Goal: Task Accomplishment & Management: Manage account settings

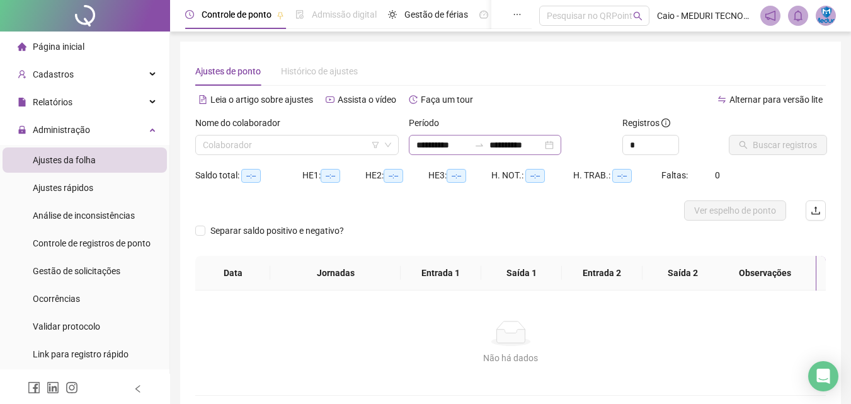
click at [299, 131] on div "Nome do colaborador" at bounding box center [296, 125] width 203 height 19
type input "**********"
click at [305, 139] on input "search" at bounding box center [291, 144] width 177 height 19
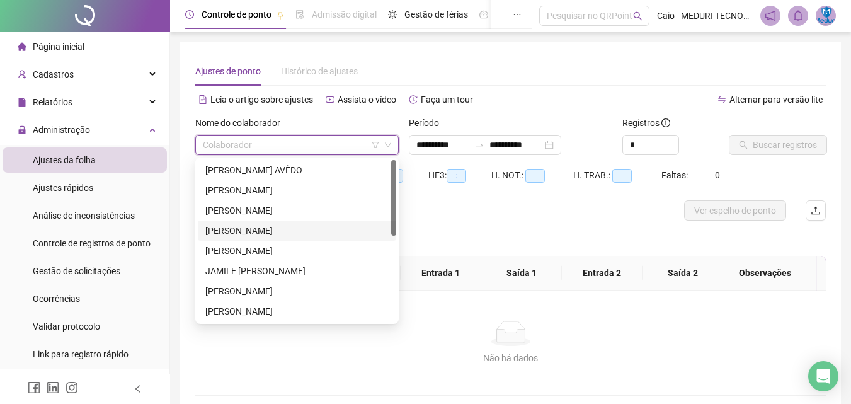
scroll to position [181, 0]
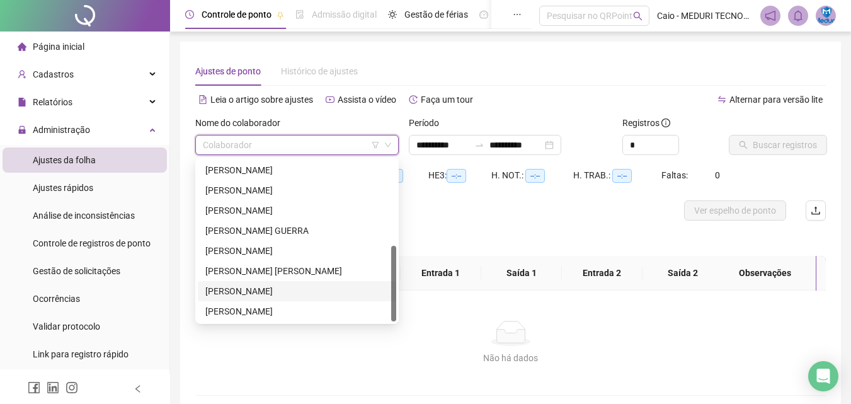
click at [255, 293] on div "[PERSON_NAME]" at bounding box center [296, 291] width 183 height 14
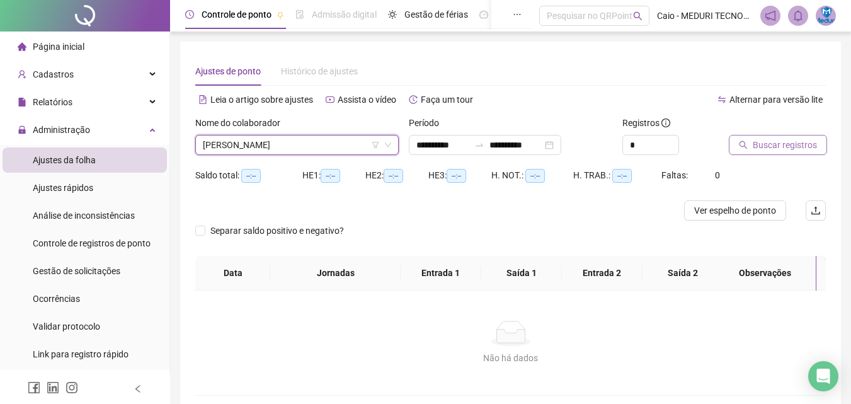
click at [781, 151] on span "Buscar registros" at bounding box center [785, 145] width 64 height 14
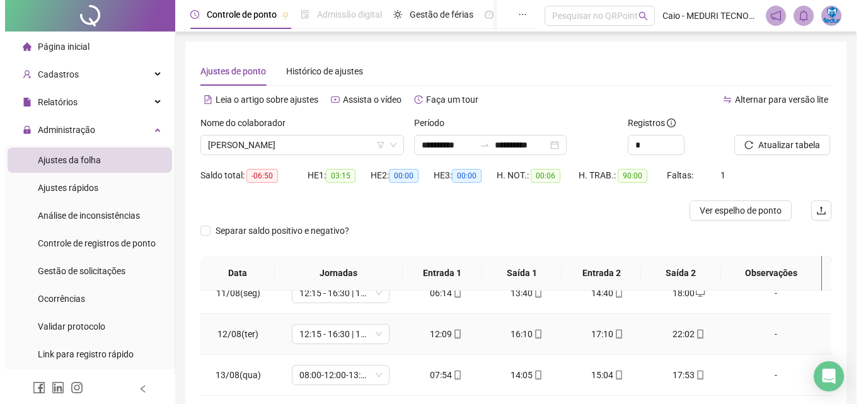
scroll to position [225, 0]
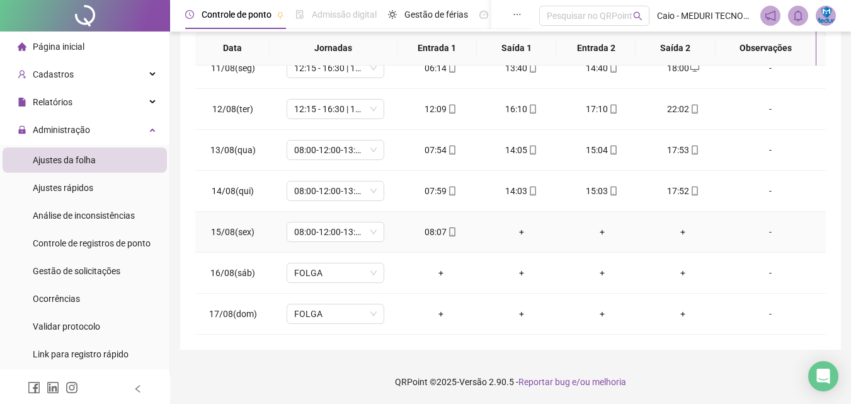
click at [538, 232] on div "+" at bounding box center [521, 232] width 60 height 14
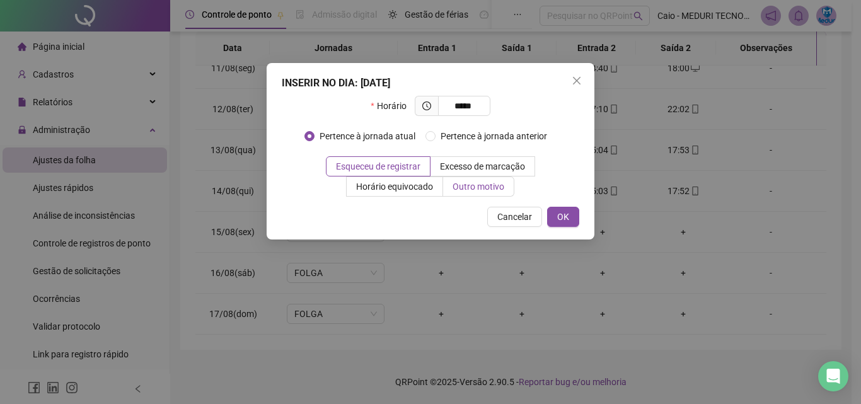
type input "*****"
click at [491, 188] on span "Outro motivo" at bounding box center [478, 186] width 52 height 10
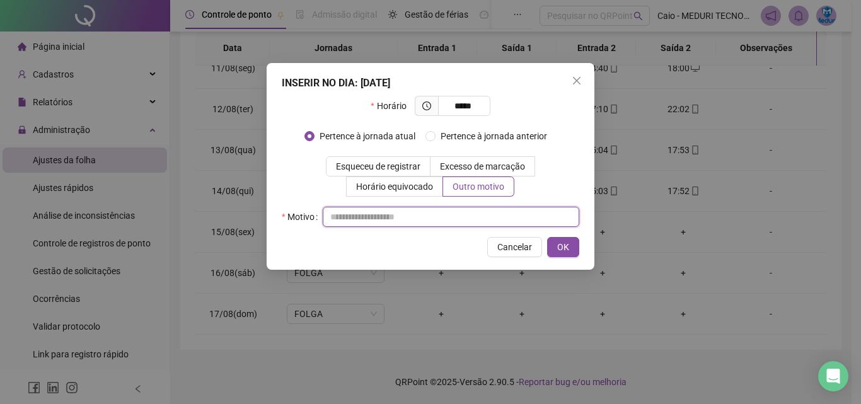
click at [447, 219] on input "text" at bounding box center [451, 217] width 256 height 20
type input "**********"
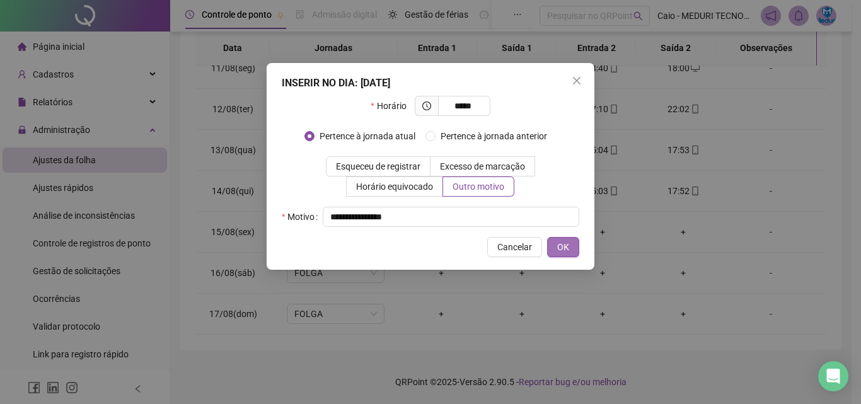
click at [573, 250] on button "OK" at bounding box center [563, 247] width 32 height 20
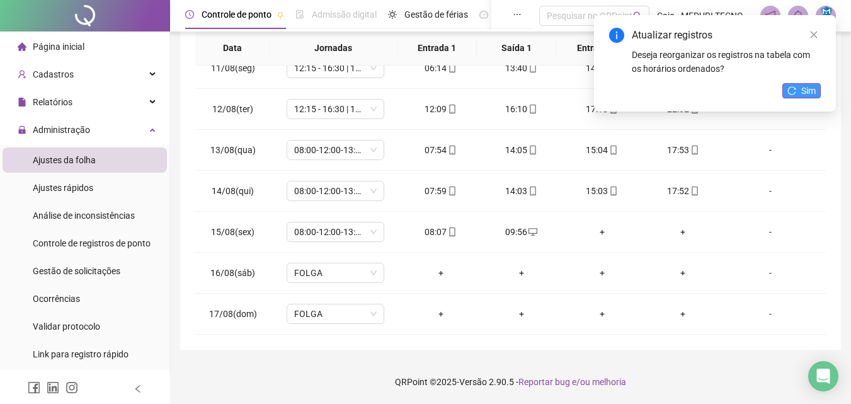
click at [810, 89] on span "Sim" at bounding box center [808, 91] width 14 height 14
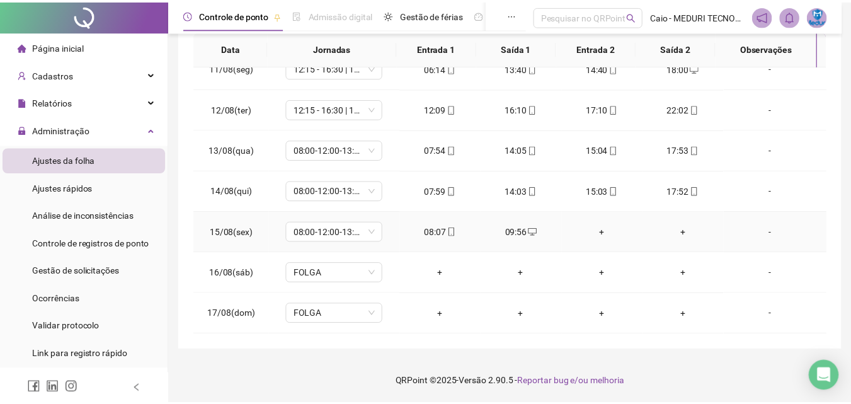
scroll to position [0, 0]
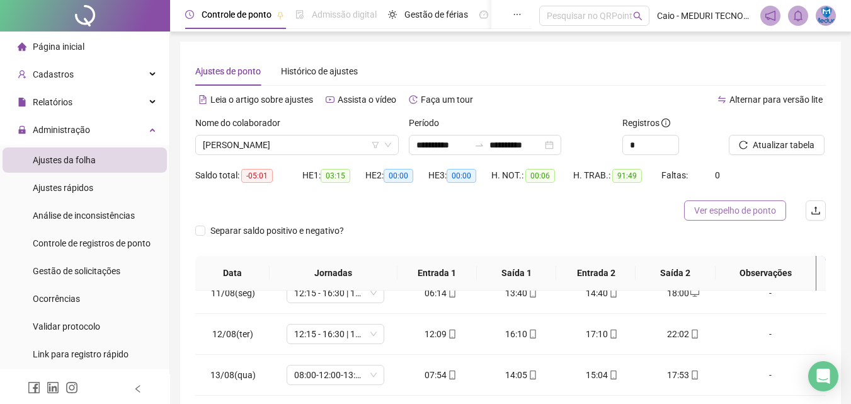
click at [735, 212] on span "Ver espelho de ponto" at bounding box center [735, 210] width 82 height 14
click at [451, 138] on input "**********" at bounding box center [442, 145] width 53 height 14
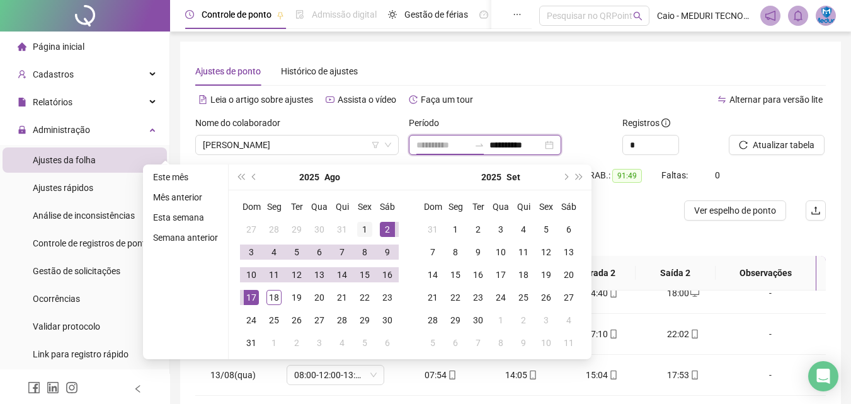
type input "**********"
click at [358, 230] on div "1" at bounding box center [364, 229] width 15 height 15
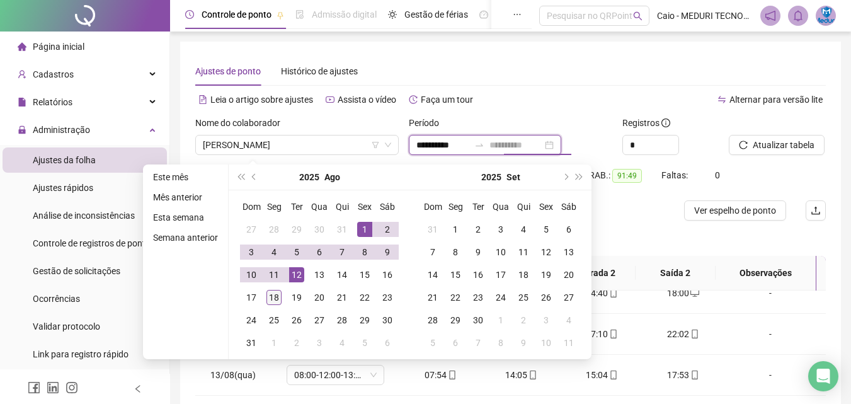
type input "**********"
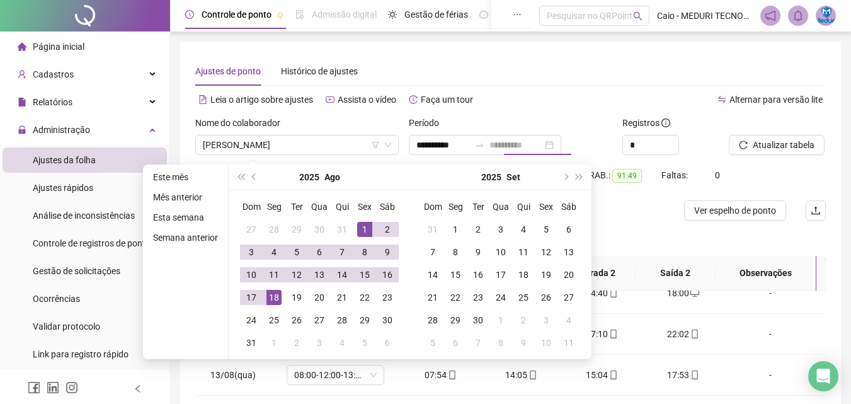
click at [269, 299] on div "18" at bounding box center [273, 297] width 15 height 15
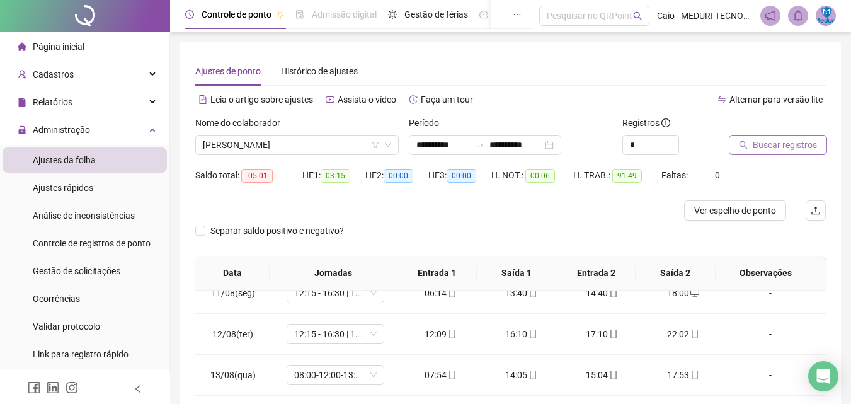
click at [776, 142] on span "Buscar registros" at bounding box center [785, 145] width 64 height 14
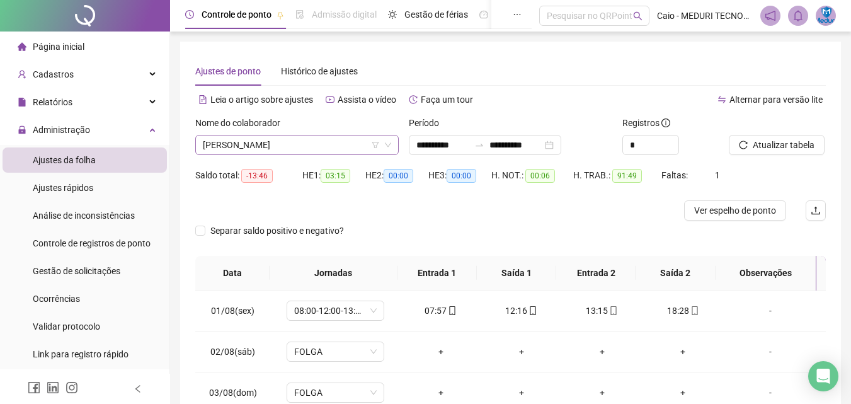
click at [352, 141] on span "[PERSON_NAME]" at bounding box center [297, 144] width 188 height 19
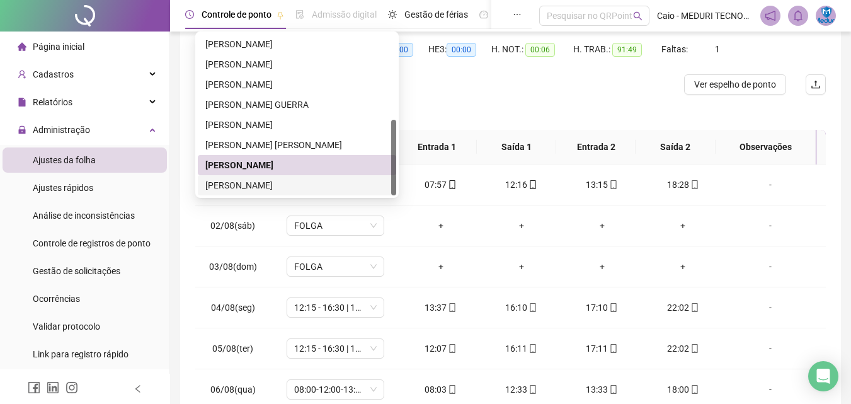
scroll to position [55, 0]
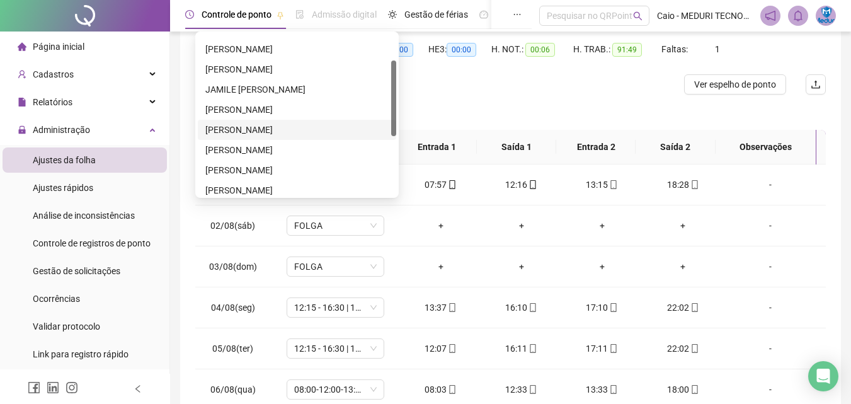
click at [268, 130] on div "[PERSON_NAME]" at bounding box center [296, 130] width 183 height 14
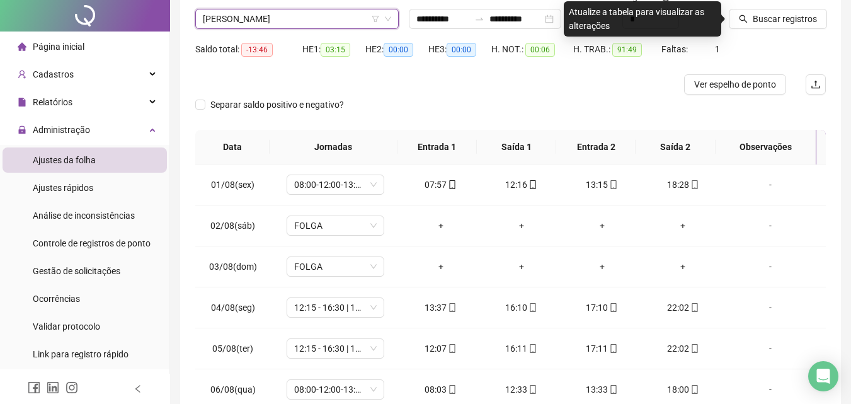
scroll to position [0, 0]
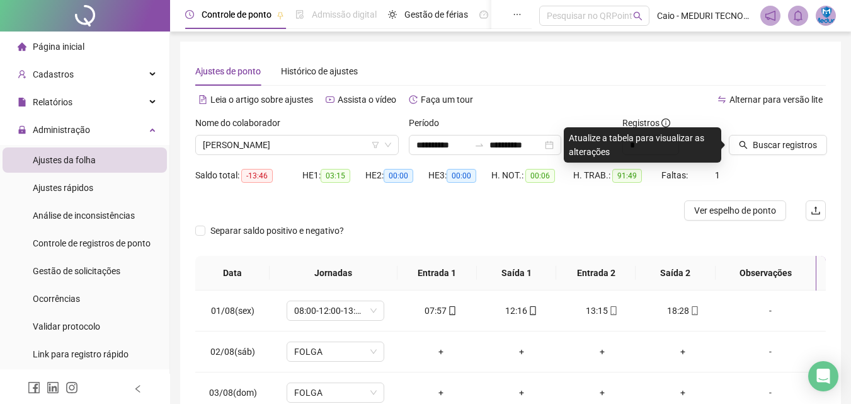
click at [756, 134] on div at bounding box center [762, 125] width 66 height 19
click at [745, 144] on icon "search" at bounding box center [743, 144] width 9 height 9
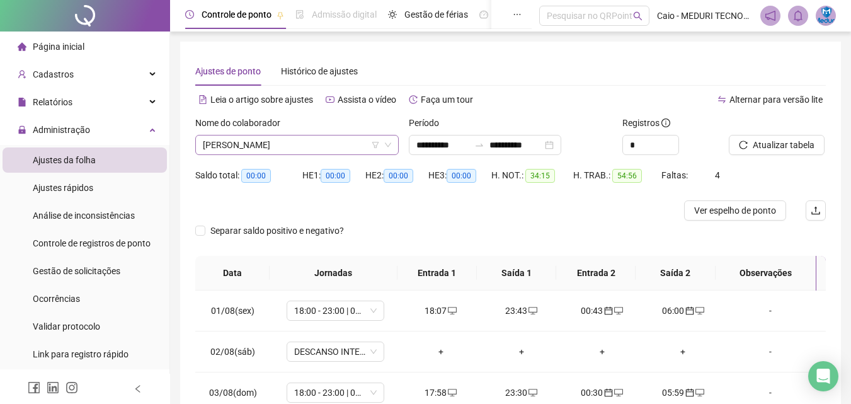
click at [343, 154] on span "[PERSON_NAME]" at bounding box center [297, 144] width 188 height 19
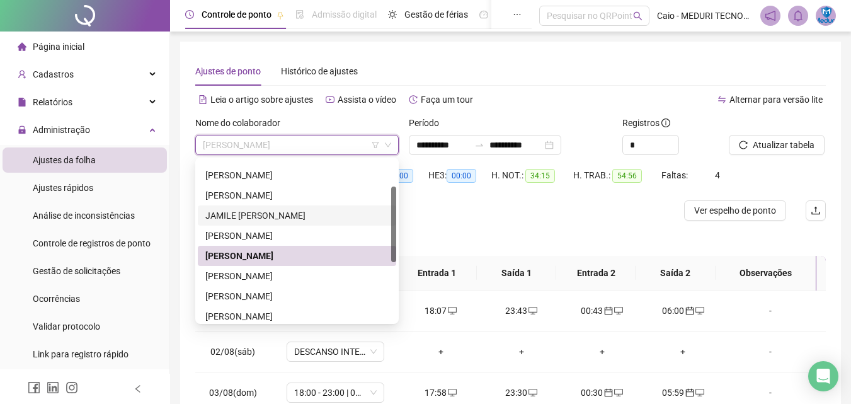
click at [313, 209] on div "JAMILE [PERSON_NAME]" at bounding box center [296, 216] width 183 height 14
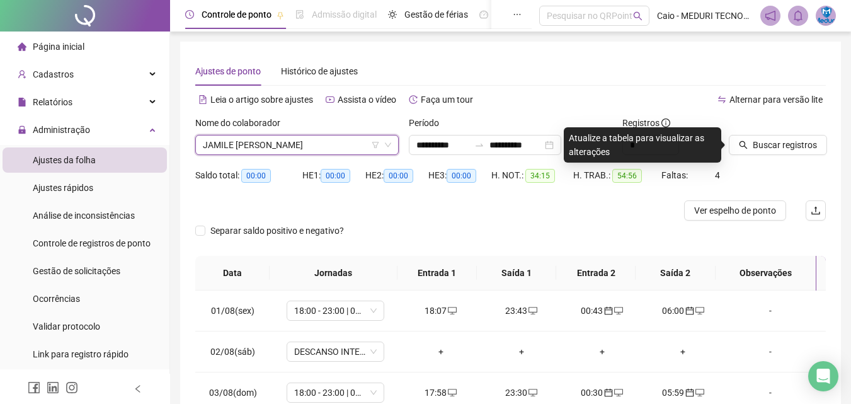
click at [712, 142] on div "Atualize a tabela para visualizar as alterações" at bounding box center [643, 144] width 158 height 35
click at [751, 138] on button "Buscar registros" at bounding box center [778, 145] width 98 height 20
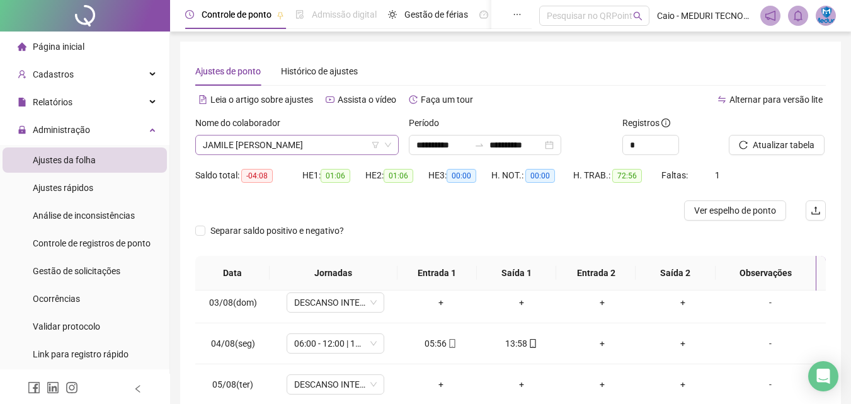
click at [247, 147] on span "JAMILE [PERSON_NAME]" at bounding box center [297, 144] width 188 height 19
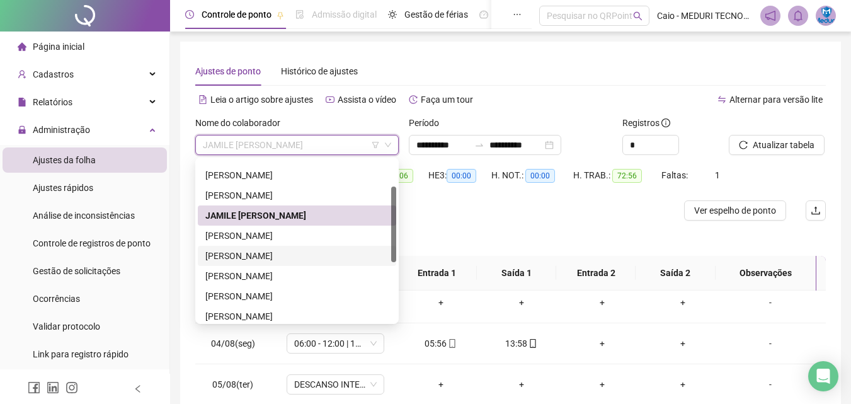
click at [249, 256] on div "[PERSON_NAME]" at bounding box center [296, 256] width 183 height 14
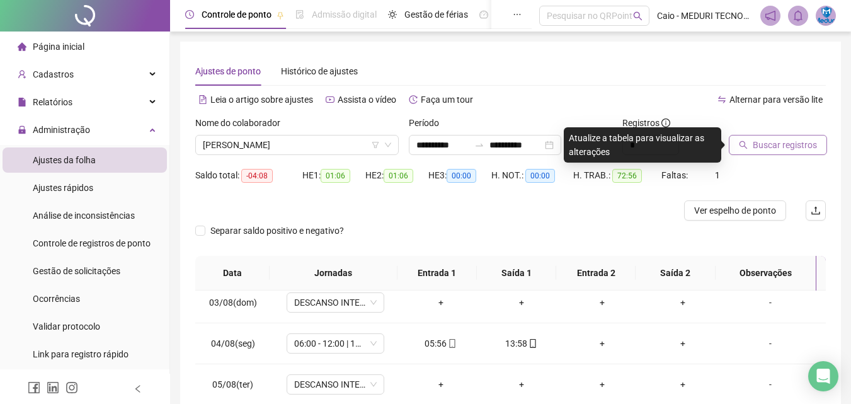
click at [754, 137] on button "Buscar registros" at bounding box center [778, 145] width 98 height 20
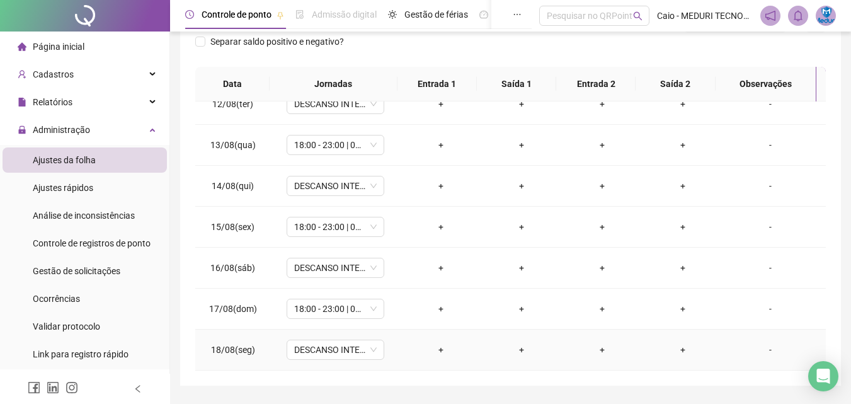
scroll to position [225, 0]
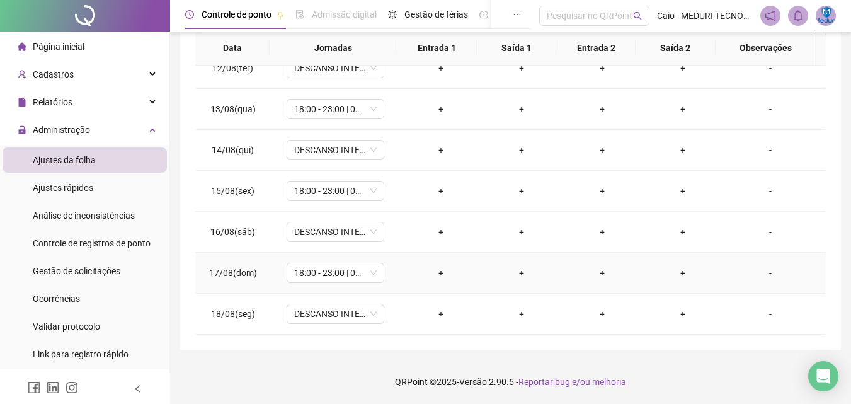
click at [437, 276] on div "+" at bounding box center [441, 273] width 60 height 14
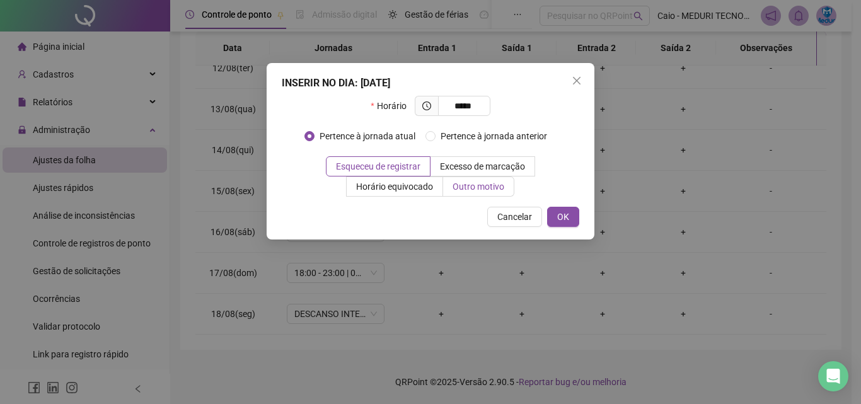
type input "*****"
click at [491, 189] on span "Outro motivo" at bounding box center [478, 186] width 52 height 10
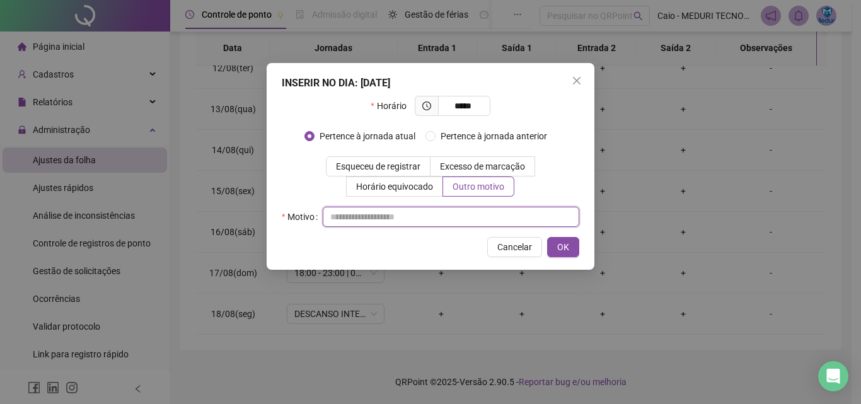
click at [461, 207] on input "text" at bounding box center [451, 217] width 256 height 20
type input "**********"
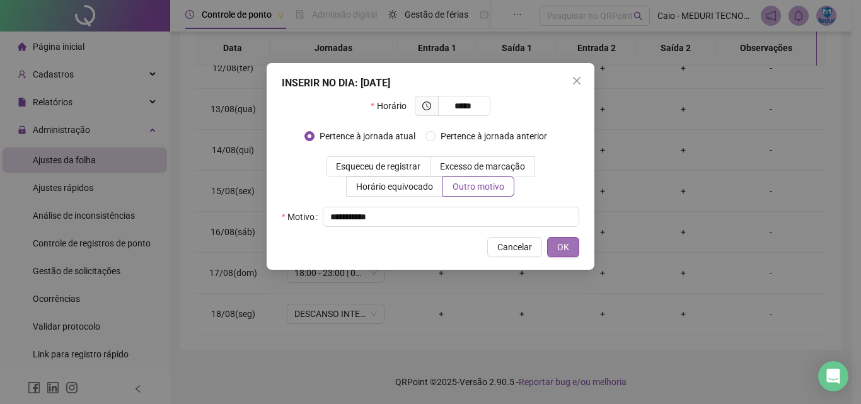
click at [553, 246] on button "OK" at bounding box center [563, 247] width 32 height 20
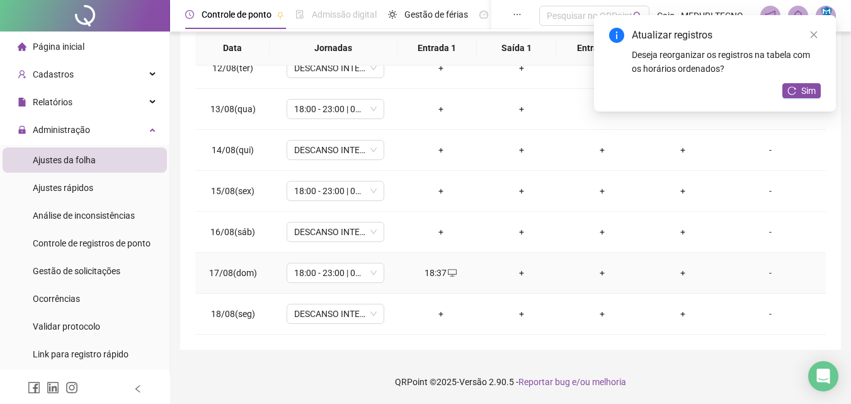
click at [519, 275] on div "+" at bounding box center [521, 273] width 60 height 14
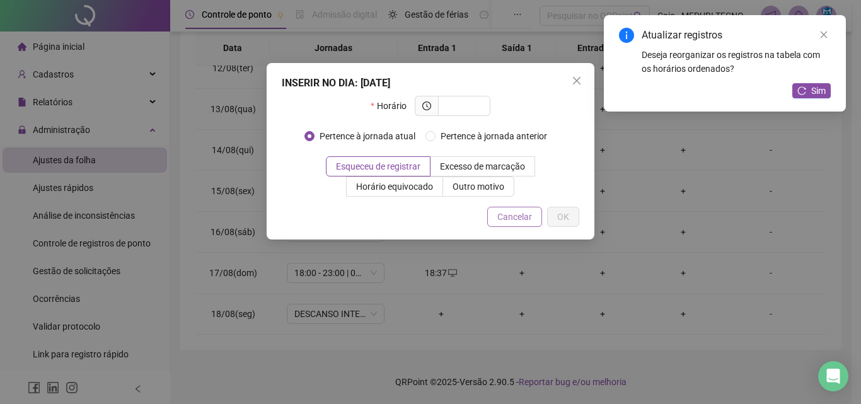
click at [523, 214] on span "Cancelar" at bounding box center [514, 217] width 35 height 14
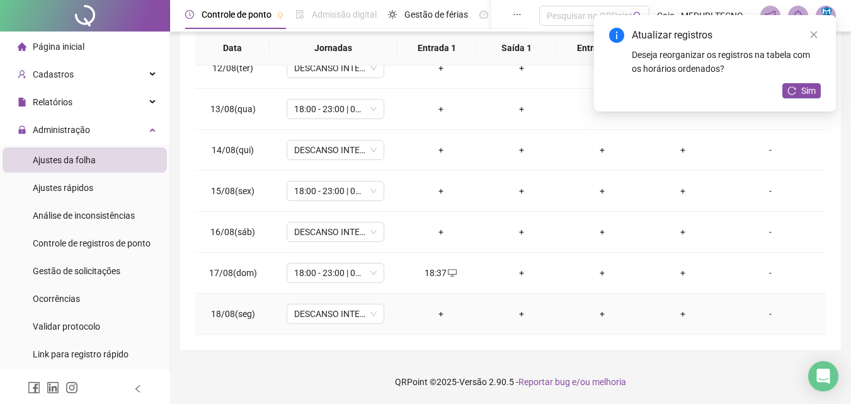
click at [448, 314] on div "+" at bounding box center [441, 314] width 60 height 14
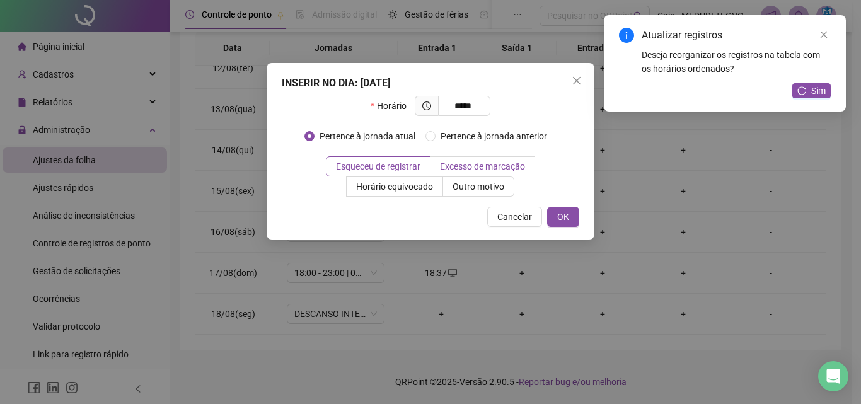
type input "*****"
click at [479, 176] on label "Excesso de marcação" at bounding box center [482, 166] width 105 height 20
click at [483, 190] on span "Outro motivo" at bounding box center [478, 186] width 52 height 10
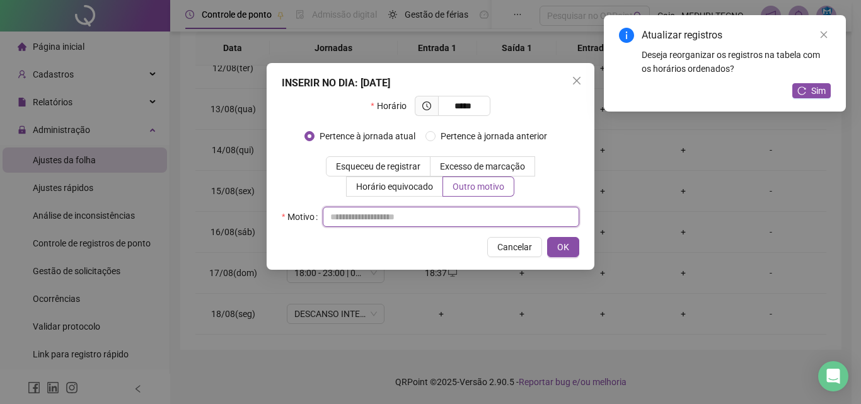
click at [474, 212] on input "text" at bounding box center [451, 217] width 256 height 20
type input "**********"
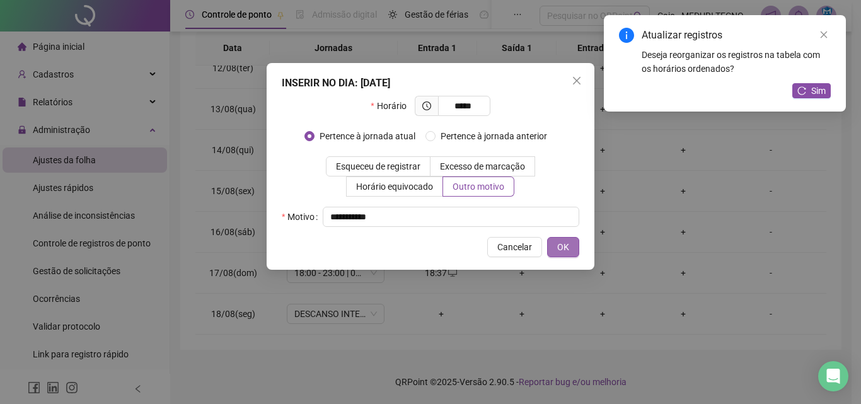
click at [549, 245] on button "OK" at bounding box center [563, 247] width 32 height 20
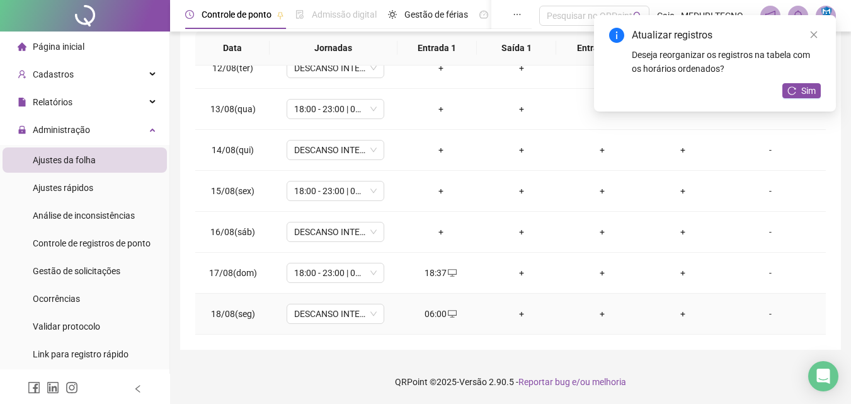
click at [437, 318] on div "06:00" at bounding box center [441, 314] width 60 height 14
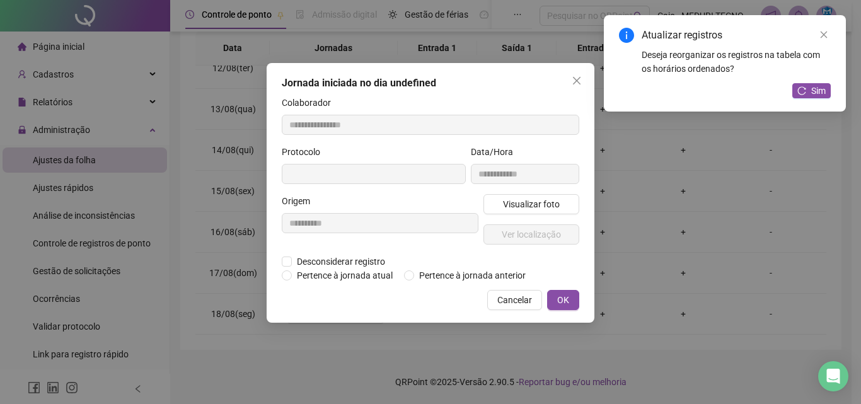
type input "**********"
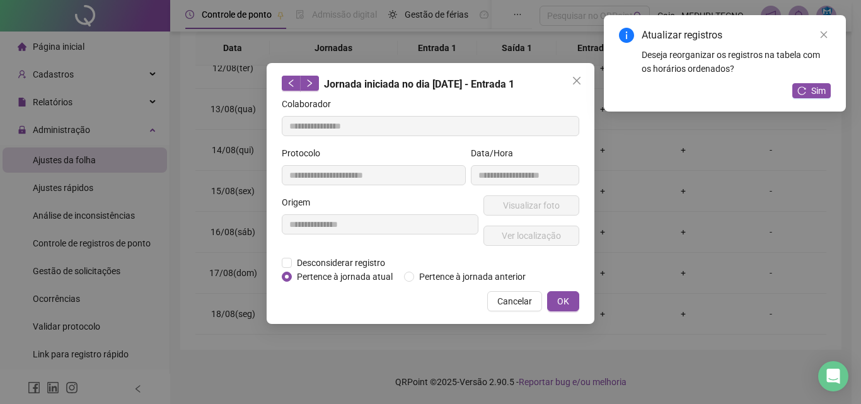
click at [461, 284] on div "**********" at bounding box center [430, 193] width 328 height 261
click at [521, 278] on span "Pertence à jornada anterior" at bounding box center [472, 277] width 117 height 14
click at [565, 293] on button "OK" at bounding box center [563, 301] width 32 height 20
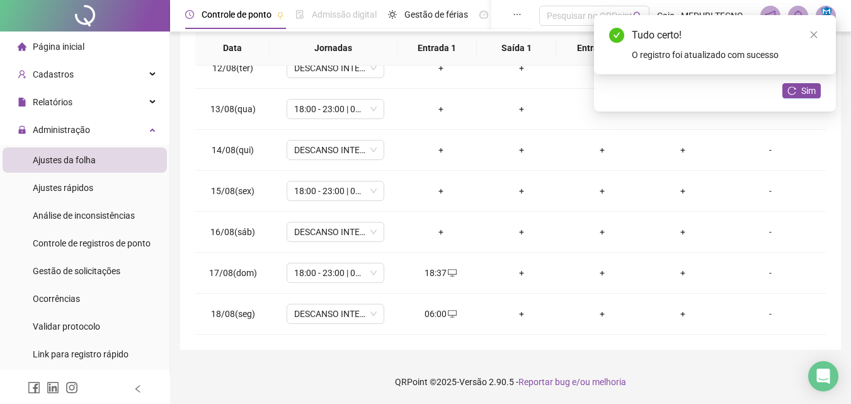
click at [803, 99] on div "Atualizar registros Deseja reorganizar os registros na tabela com os horários o…" at bounding box center [715, 63] width 242 height 96
click at [805, 88] on span "Sim" at bounding box center [808, 91] width 14 height 14
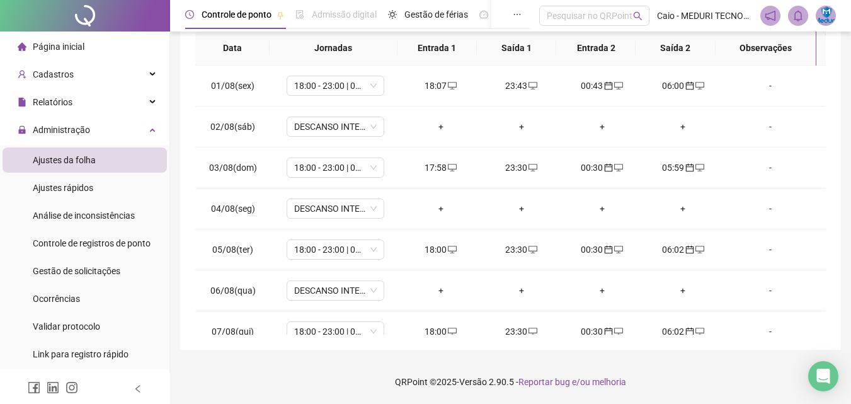
scroll to position [0, 0]
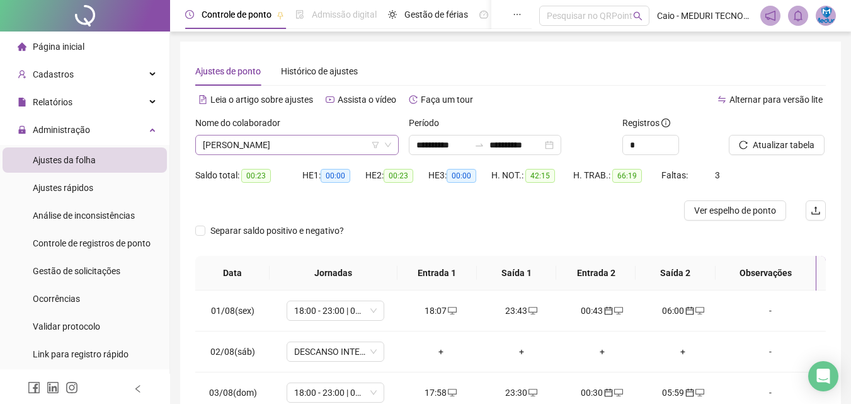
click at [243, 146] on span "[PERSON_NAME]" at bounding box center [297, 144] width 188 height 19
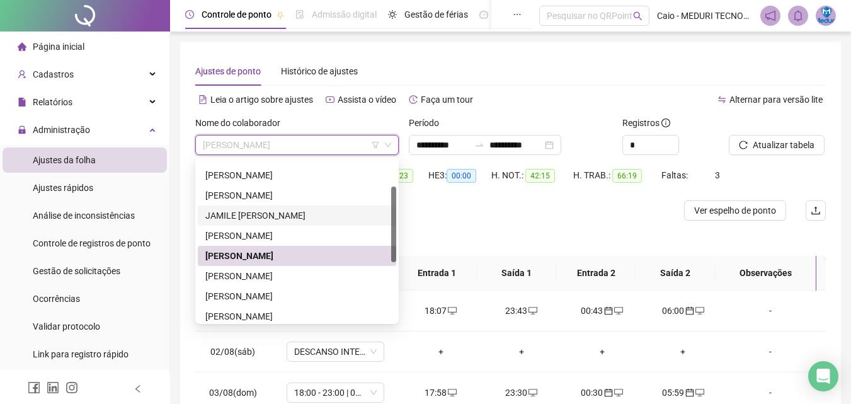
click at [272, 215] on div "JAMILE [PERSON_NAME]" at bounding box center [296, 216] width 183 height 14
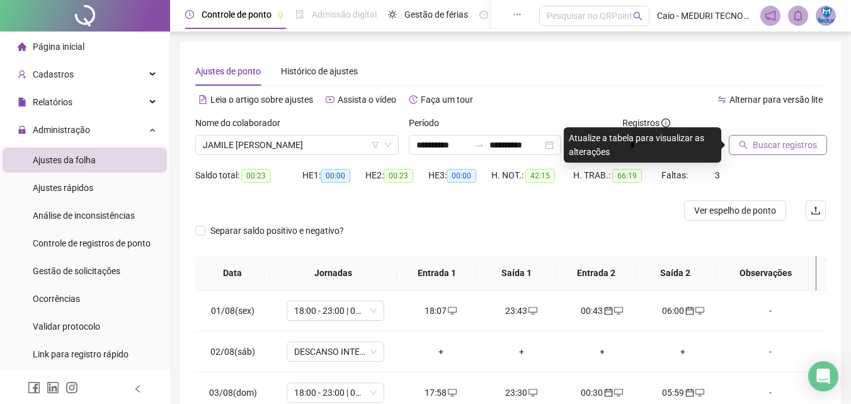
click at [781, 139] on span "Buscar registros" at bounding box center [785, 145] width 64 height 14
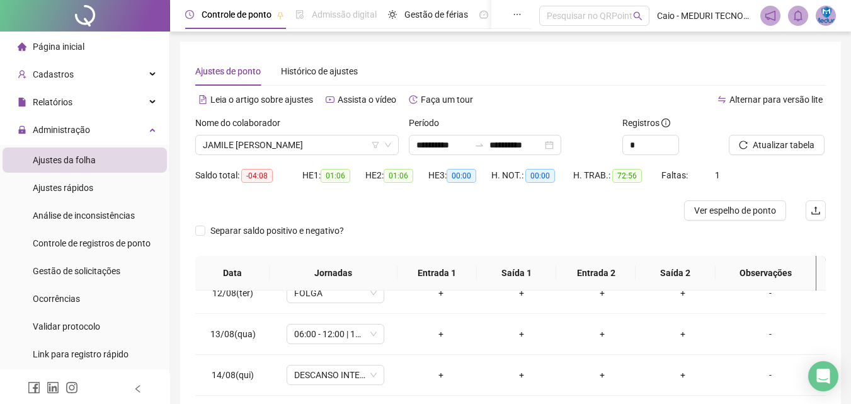
scroll to position [225, 0]
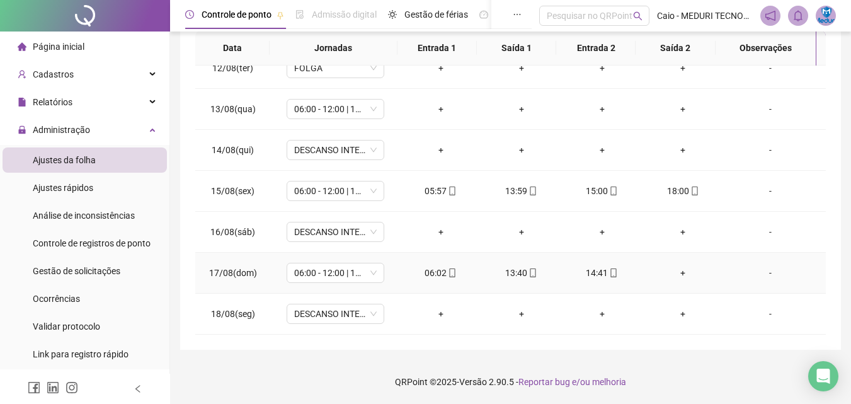
click at [680, 272] on div "+" at bounding box center [683, 273] width 60 height 14
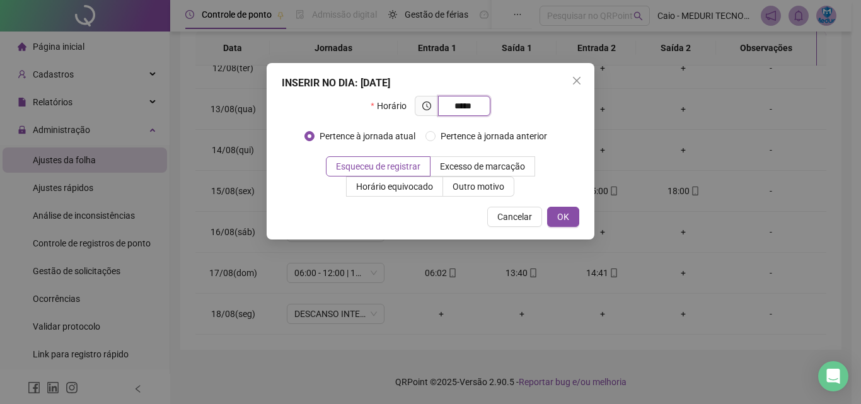
type input "*****"
click at [575, 218] on button "OK" at bounding box center [563, 217] width 32 height 20
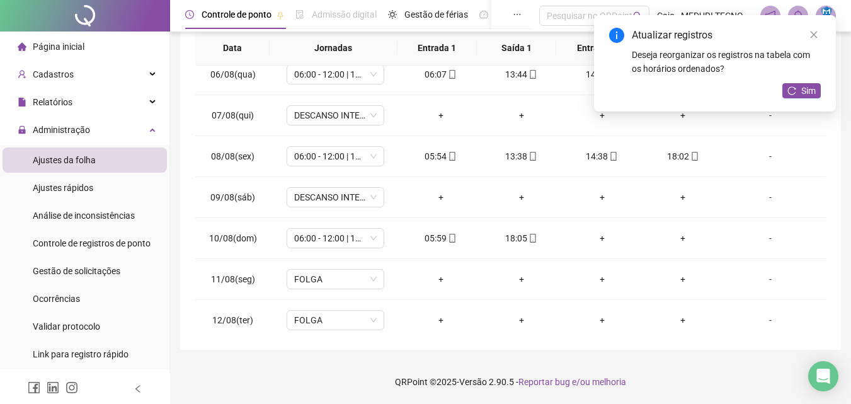
scroll to position [99, 0]
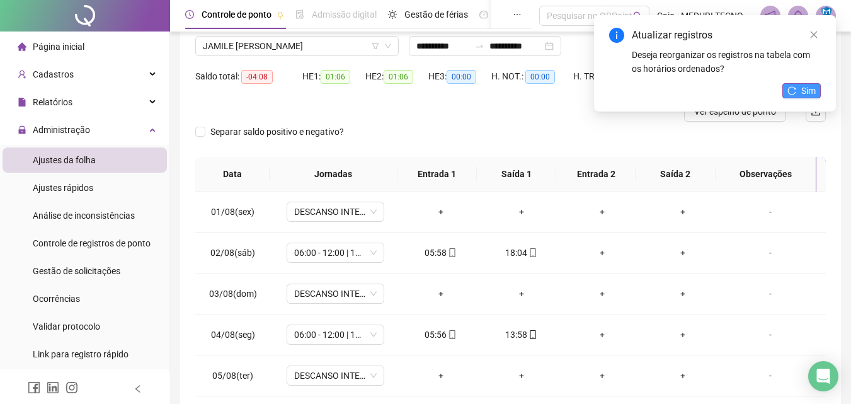
click at [810, 88] on span "Sim" at bounding box center [808, 91] width 14 height 14
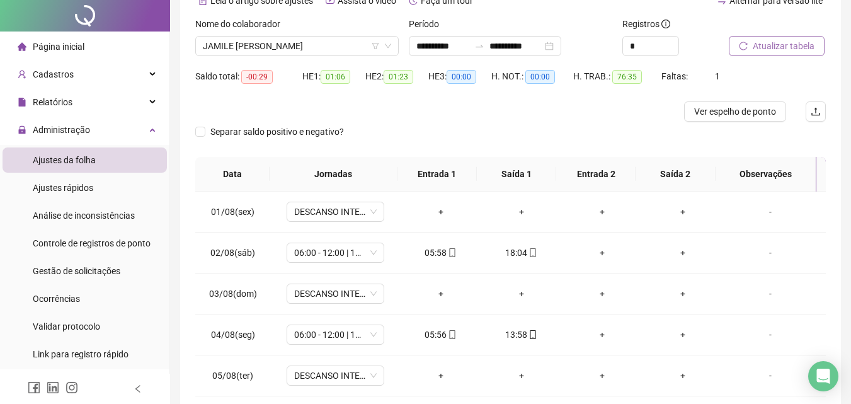
scroll to position [0, 0]
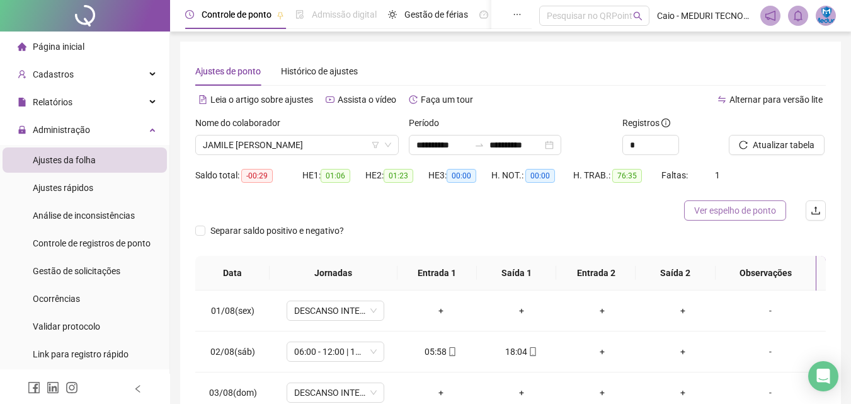
click at [750, 212] on span "Ver espelho de ponto" at bounding box center [735, 210] width 82 height 14
click at [109, 266] on span "Gestão de solicitações" at bounding box center [77, 271] width 88 height 10
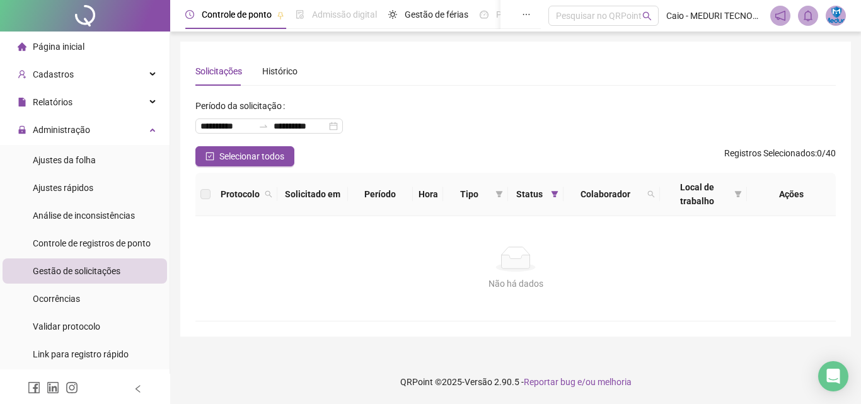
click at [114, 50] on li "Página inicial" at bounding box center [85, 46] width 164 height 25
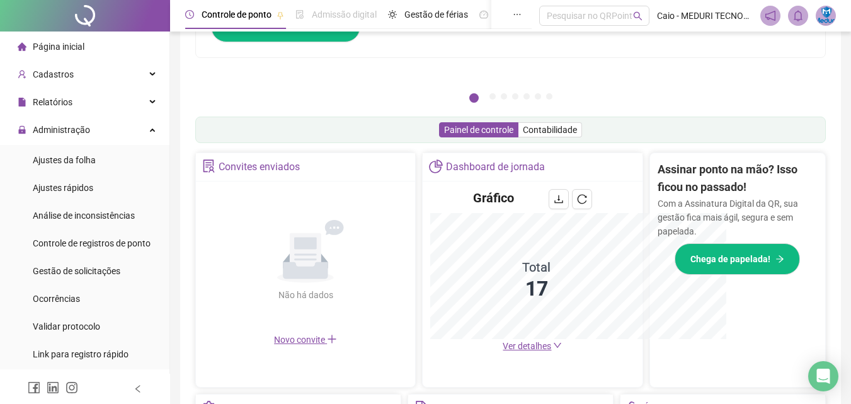
scroll to position [312, 0]
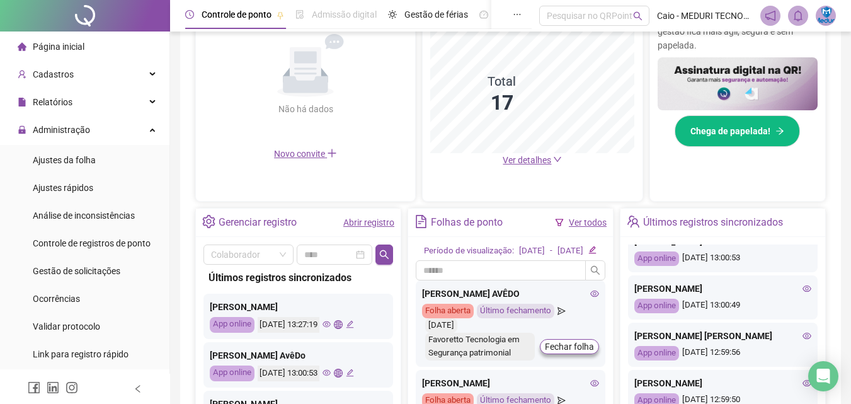
click at [60, 53] on div "Página inicial" at bounding box center [51, 46] width 67 height 25
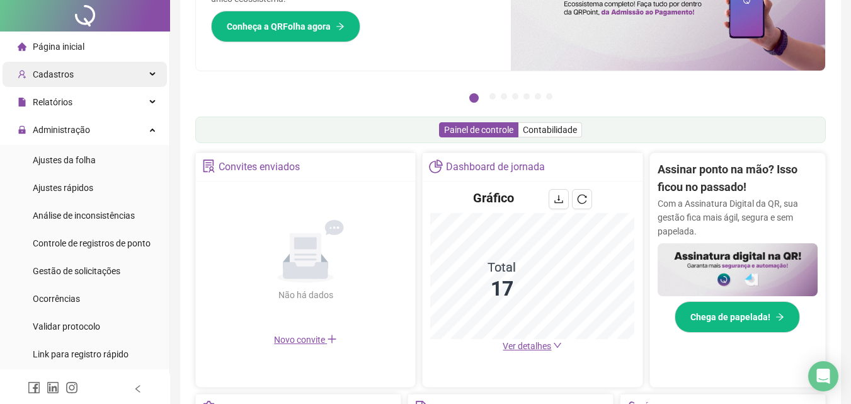
scroll to position [0, 0]
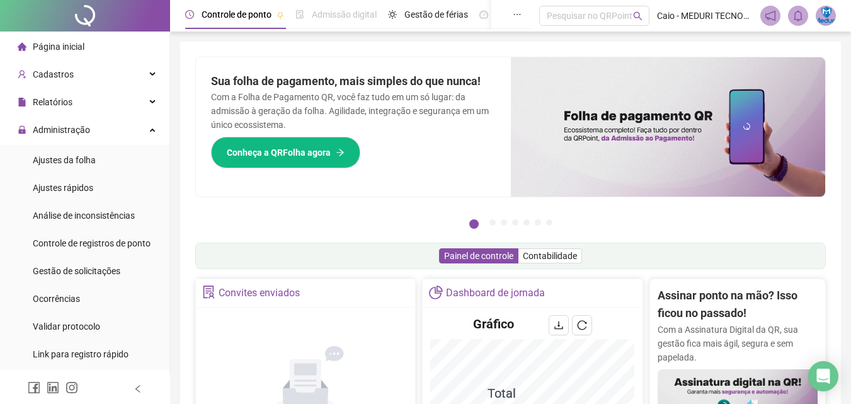
click at [90, 43] on li "Página inicial" at bounding box center [85, 46] width 164 height 25
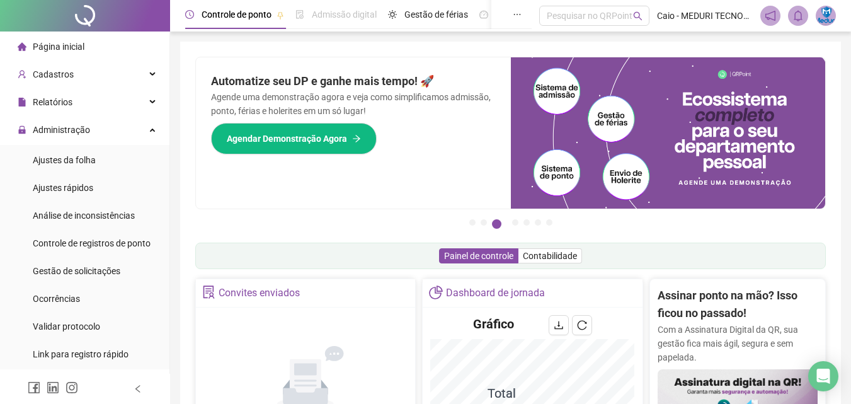
click at [79, 42] on span "Página inicial" at bounding box center [59, 47] width 52 height 10
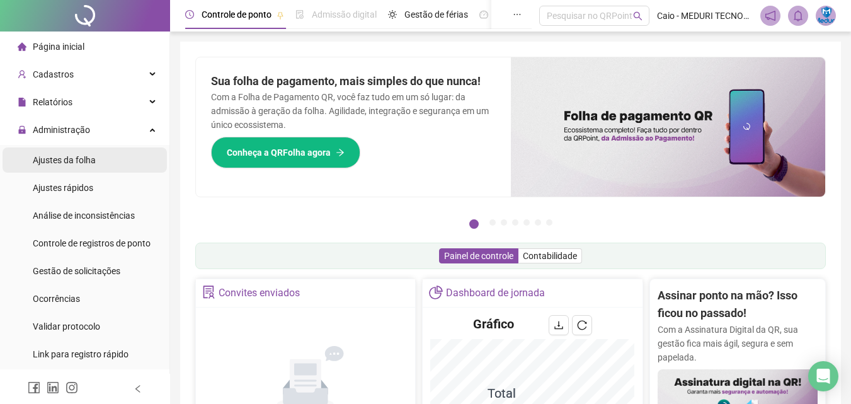
click at [81, 157] on span "Ajustes da folha" at bounding box center [64, 160] width 63 height 10
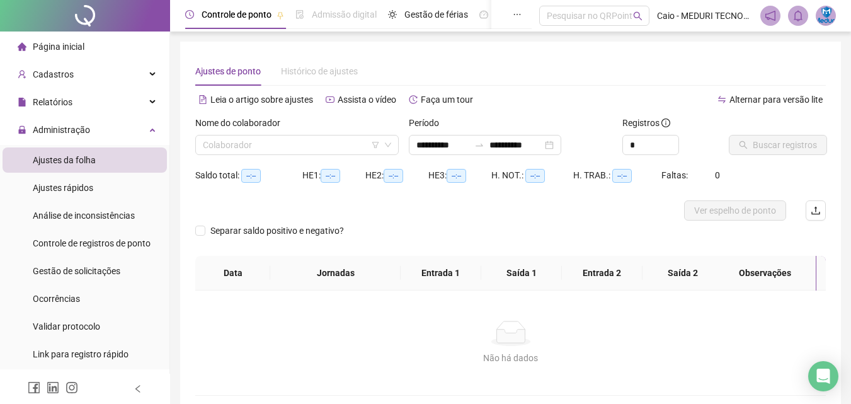
type input "**********"
click at [301, 142] on input "search" at bounding box center [291, 144] width 177 height 19
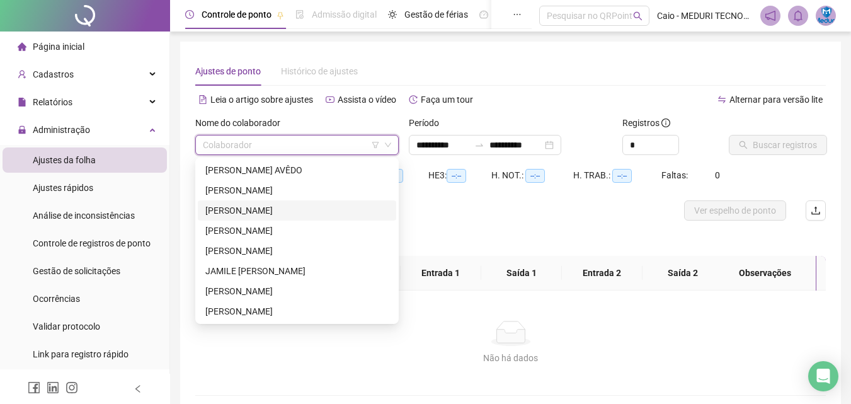
scroll to position [181, 0]
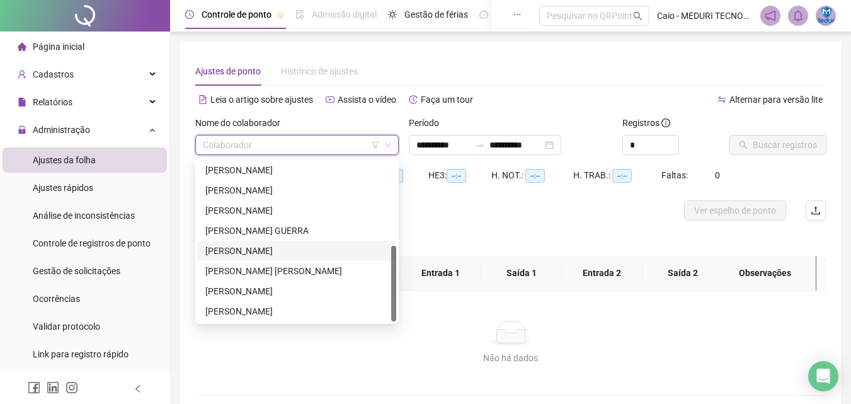
click at [253, 253] on div "[PERSON_NAME]" at bounding box center [296, 251] width 183 height 14
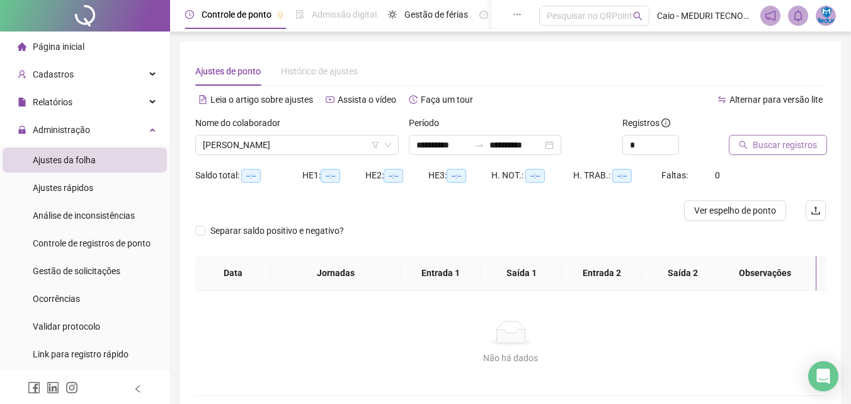
click at [742, 153] on button "Buscar registros" at bounding box center [778, 145] width 98 height 20
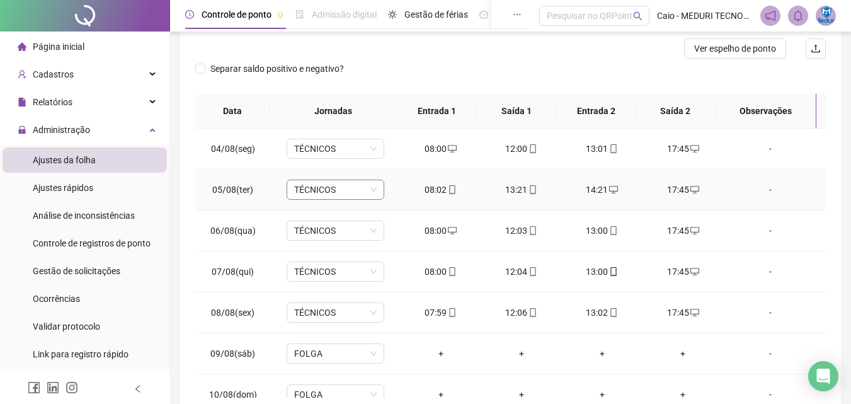
scroll to position [0, 0]
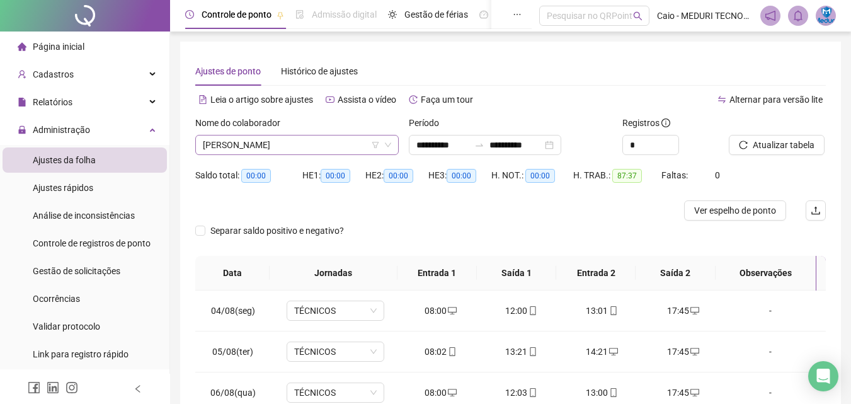
click at [282, 142] on span "[PERSON_NAME]" at bounding box center [297, 144] width 188 height 19
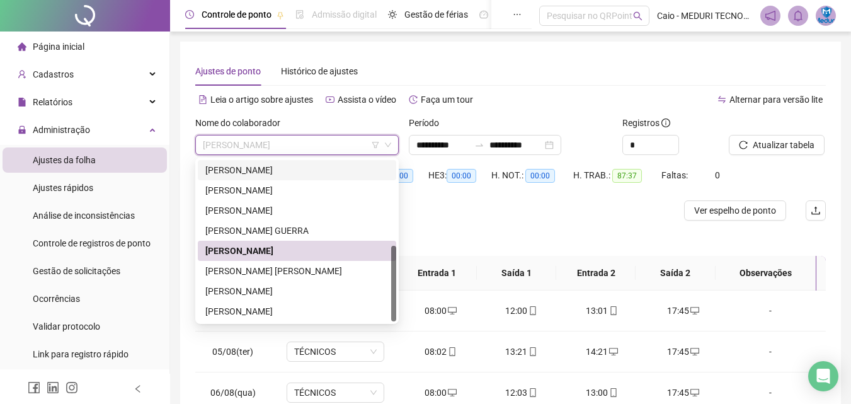
click at [282, 164] on div "[PERSON_NAME]" at bounding box center [296, 170] width 183 height 14
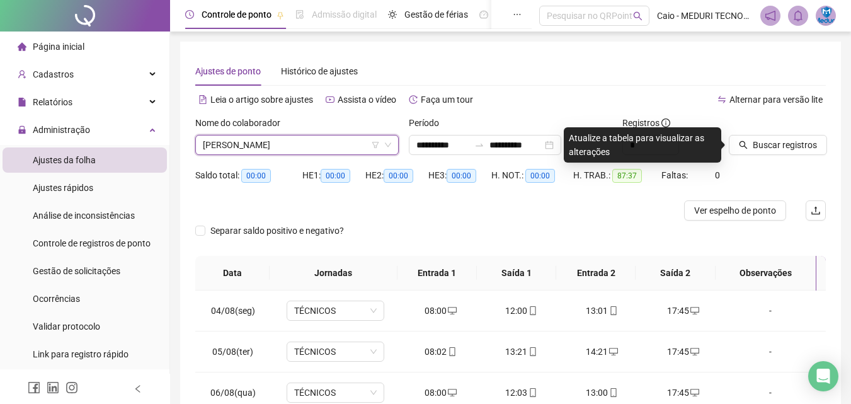
click at [792, 148] on span "Buscar registros" at bounding box center [785, 145] width 64 height 14
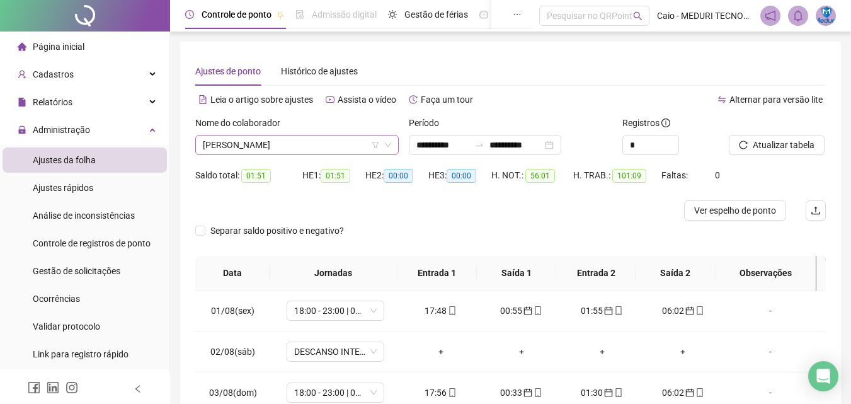
click at [343, 142] on span "[PERSON_NAME]" at bounding box center [297, 144] width 188 height 19
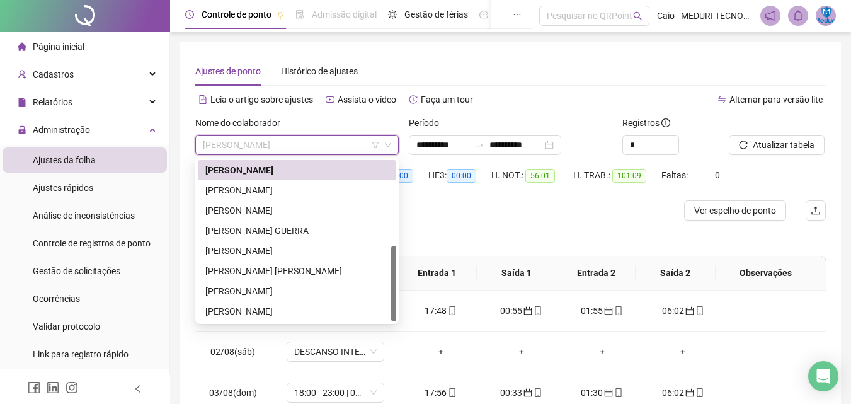
click at [459, 200] on div "HE 3: 00:00" at bounding box center [459, 182] width 63 height 35
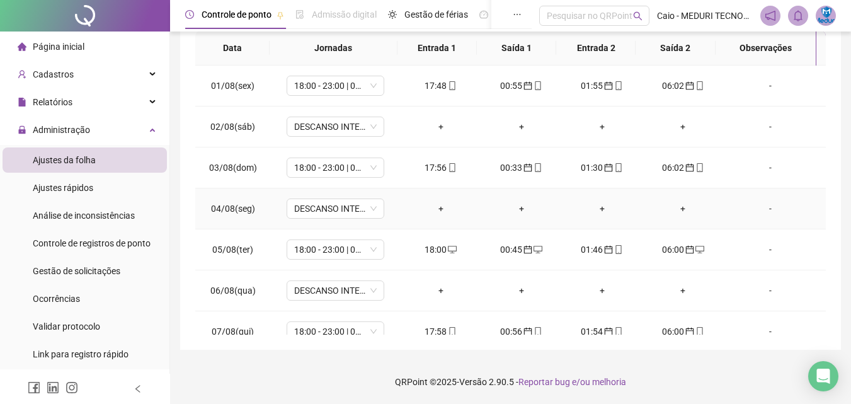
scroll to position [427, 0]
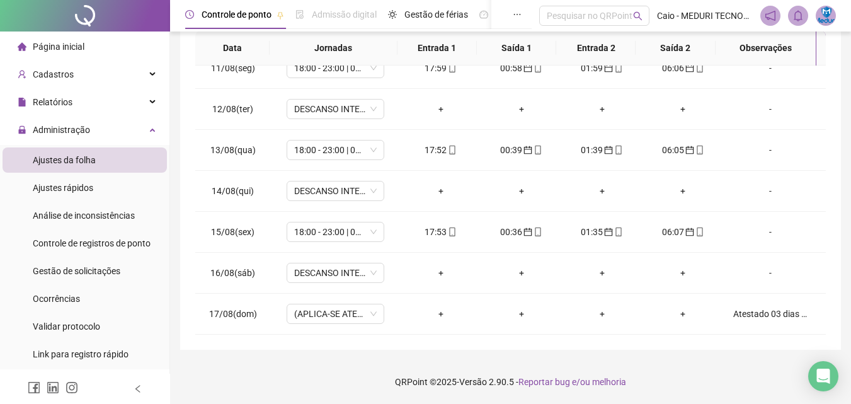
click at [67, 14] on div at bounding box center [85, 16] width 170 height 32
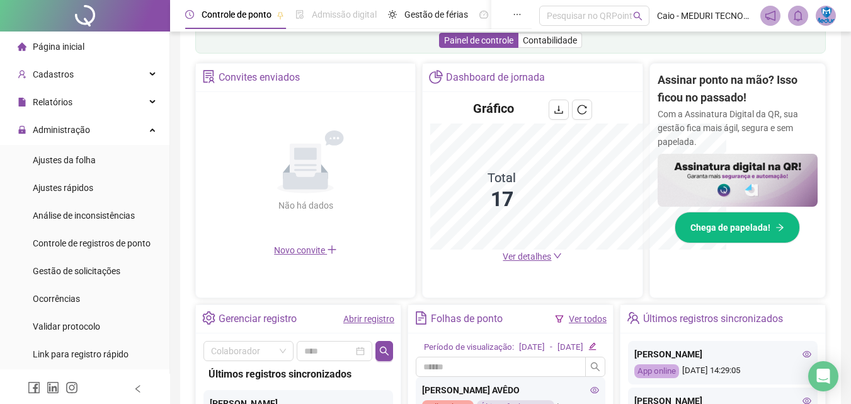
scroll to position [225, 0]
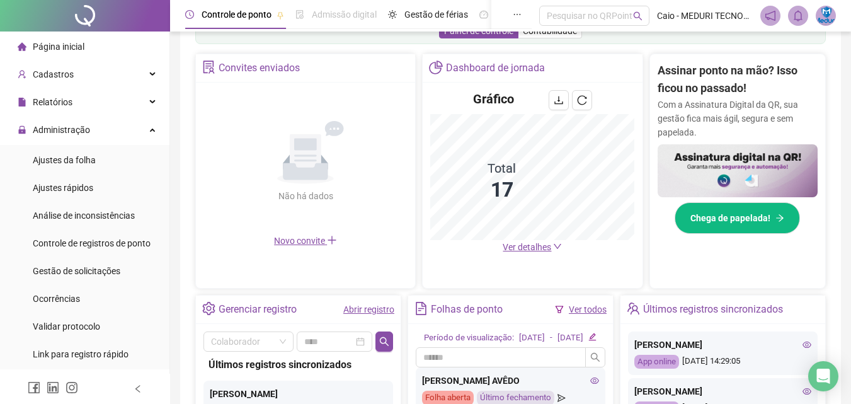
click at [510, 261] on div "Dashboard de jornada Gráfico Total 17 Ver detalhes" at bounding box center [532, 171] width 221 height 235
click at [529, 243] on span "Ver detalhes" at bounding box center [527, 247] width 49 height 10
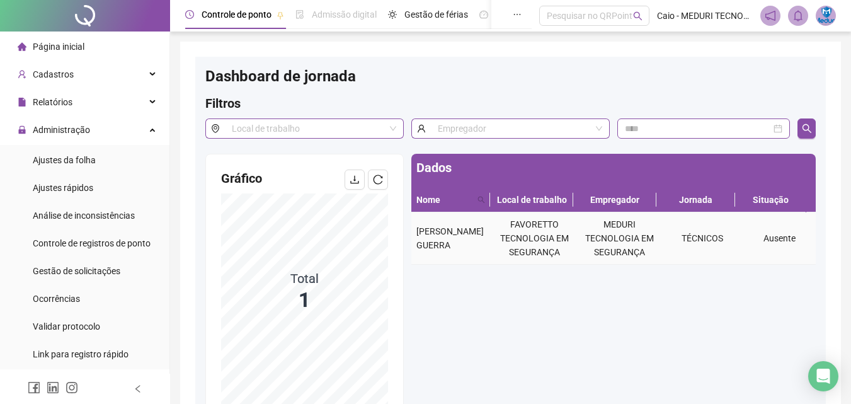
click at [784, 246] on td "Ausente" at bounding box center [779, 238] width 73 height 52
click at [785, 200] on th "Situação" at bounding box center [770, 200] width 71 height 25
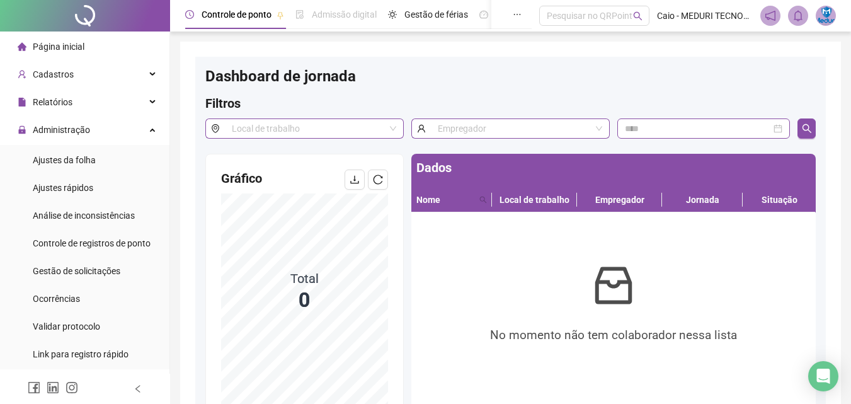
click at [41, 42] on span "Página inicial" at bounding box center [59, 47] width 52 height 10
